Goal: Task Accomplishment & Management: Manage account settings

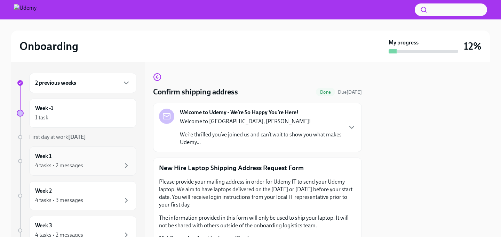
click at [75, 166] on div "4 tasks • 2 messages" at bounding box center [59, 166] width 48 height 8
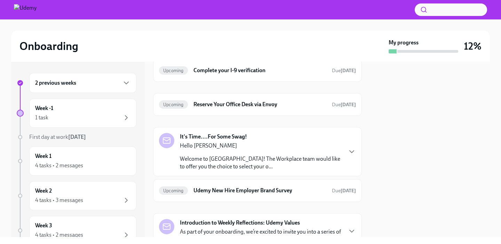
scroll to position [36, 0]
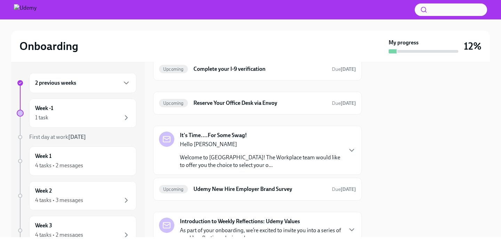
click at [305, 153] on div "Hello [PERSON_NAME] Welcome to Udemy! The Workplace team would like to offer yo…" at bounding box center [261, 155] width 162 height 29
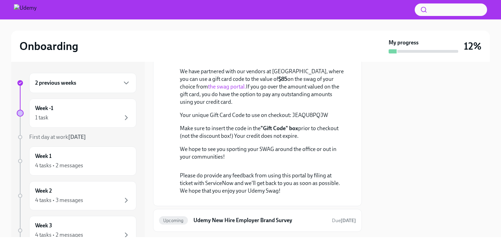
scroll to position [169, 0]
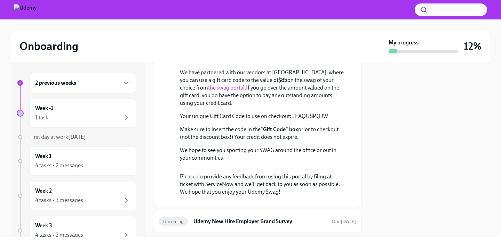
click at [246, 91] on link "the swag portal." at bounding box center [227, 87] width 38 height 7
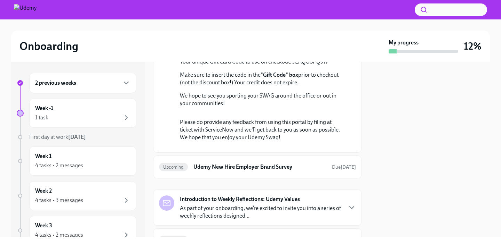
scroll to position [223, 0]
drag, startPoint x: 327, startPoint y: 110, endPoint x: 292, endPoint y: 110, distance: 35.5
click at [292, 66] on p "Your unique Gift Card Code to use on checkout: JEAQU8PQJW" at bounding box center [262, 62] width 165 height 8
copy p "JEAQU8PQJW"
click at [263, 105] on div "Hello [PERSON_NAME] Welcome to Udemy! The Workplace team would like to offer yo…" at bounding box center [262, 44] width 165 height 127
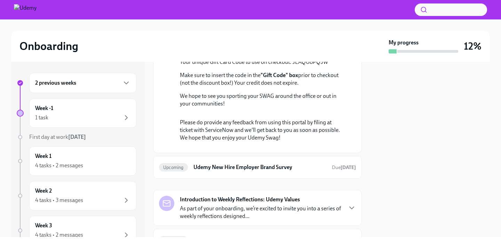
scroll to position [379, 0]
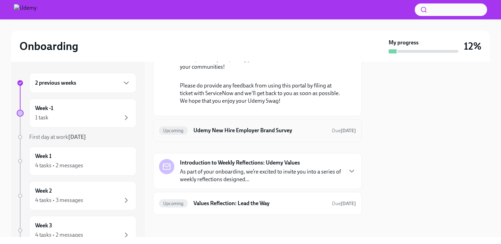
click at [228, 128] on h6 "Udemy New Hire Employer Brand Survey" at bounding box center [259, 131] width 133 height 8
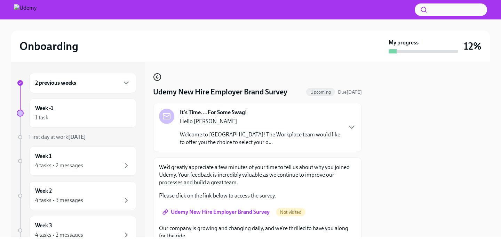
click at [153, 77] on icon "button" at bounding box center [157, 77] width 8 height 8
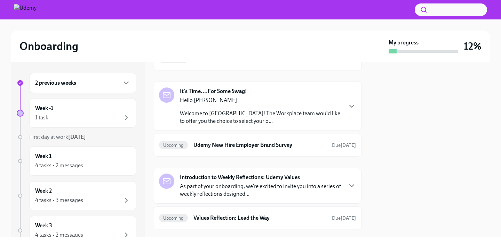
scroll to position [95, 0]
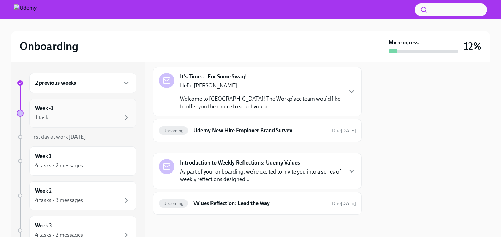
click at [75, 113] on div "Week -1 1 task" at bounding box center [82, 113] width 95 height 17
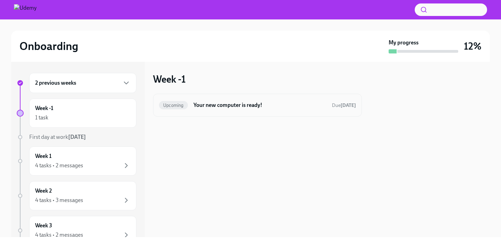
click at [230, 106] on h6 "Your new computer is ready!" at bounding box center [259, 106] width 133 height 8
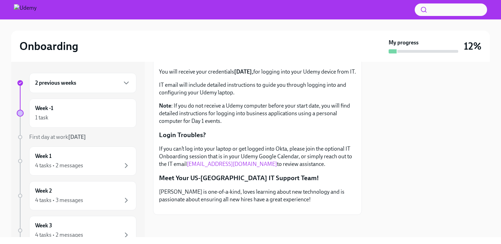
scroll to position [221, 0]
click at [76, 159] on div "Week 1 4 tasks • 2 messages" at bounding box center [82, 161] width 95 height 17
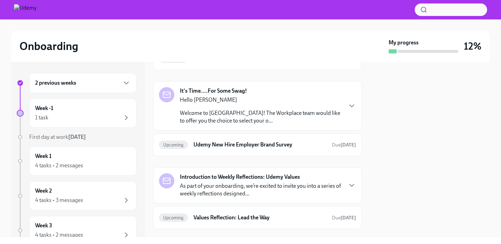
scroll to position [95, 0]
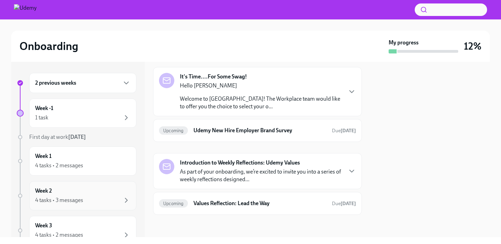
click at [64, 192] on div "Week 2 4 tasks • 3 messages" at bounding box center [82, 195] width 95 height 17
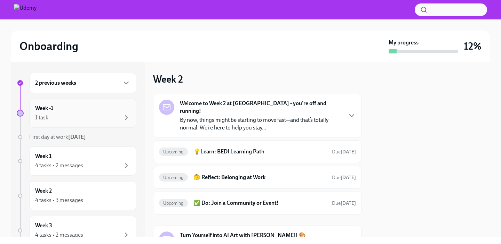
click at [65, 110] on div "Week -1 1 task" at bounding box center [82, 113] width 95 height 17
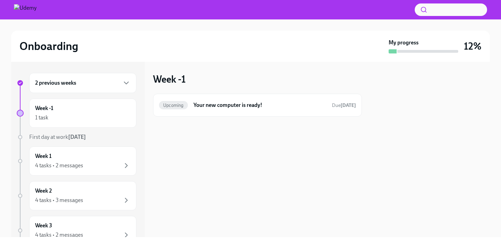
click at [77, 86] on div "2 previous weeks" at bounding box center [82, 83] width 95 height 8
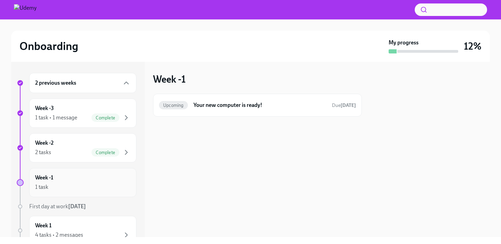
click at [73, 183] on div "1 task" at bounding box center [82, 187] width 95 height 8
click at [54, 182] on div "Week -1 1 task" at bounding box center [82, 182] width 95 height 17
